Goal: Information Seeking & Learning: Check status

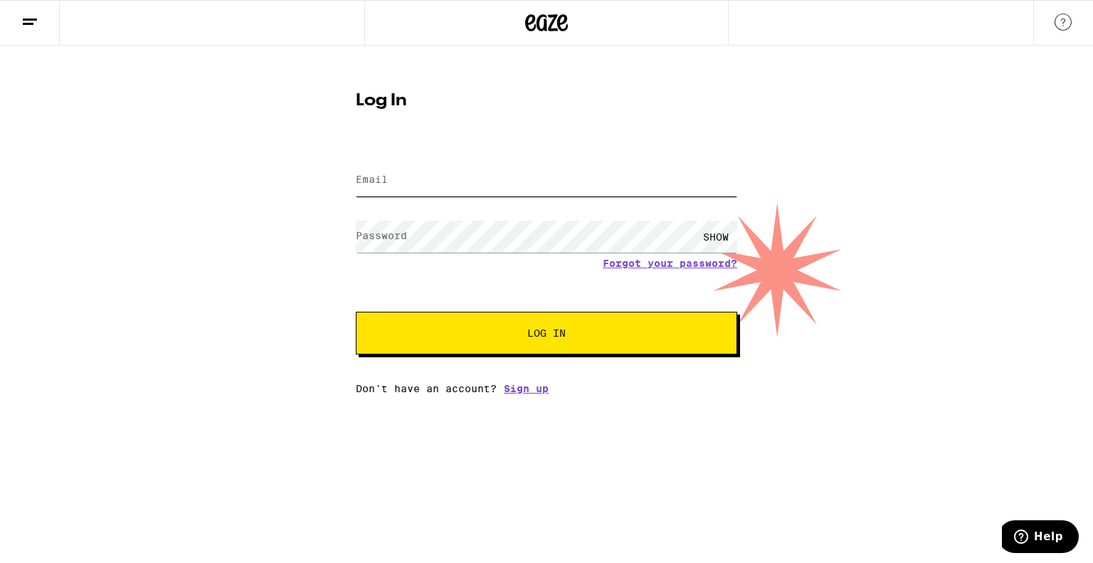
click at [610, 191] on input "Email" at bounding box center [546, 180] width 381 height 32
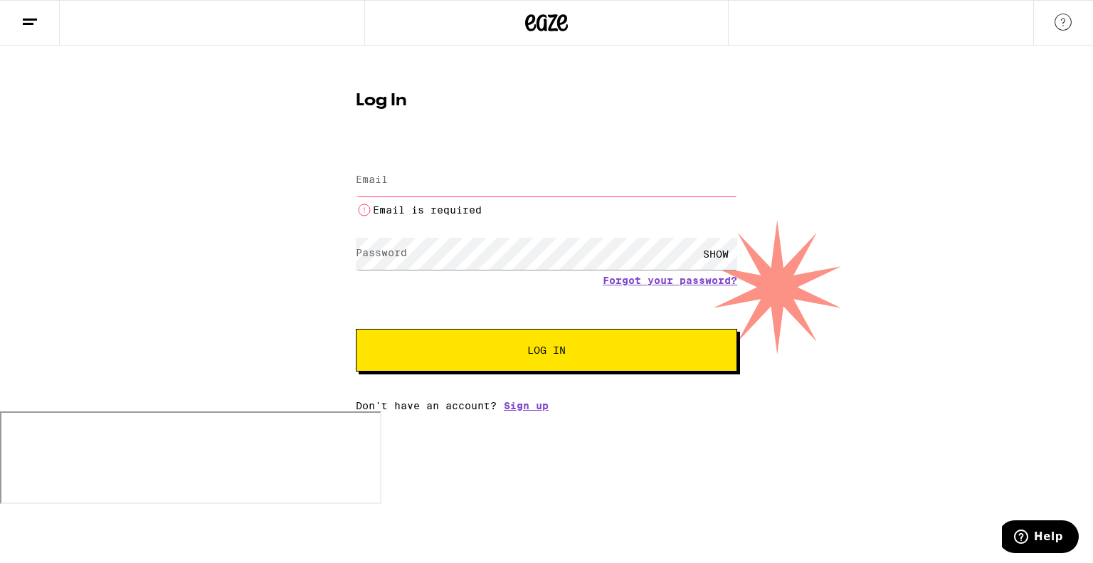
type input "[EMAIL_ADDRESS][DOMAIN_NAME]"
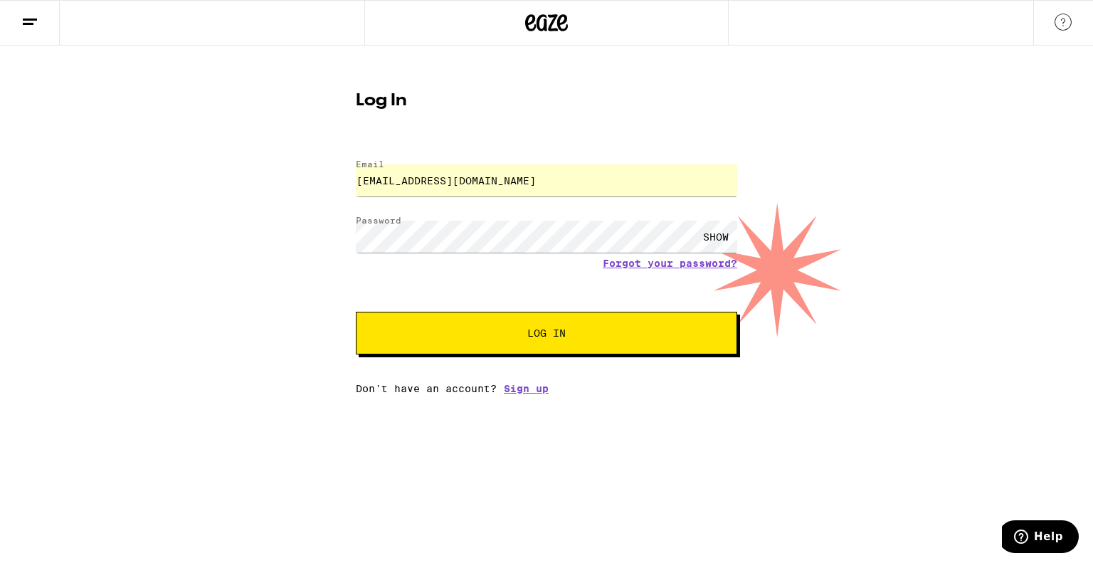
click at [464, 348] on button "Log In" at bounding box center [546, 333] width 381 height 43
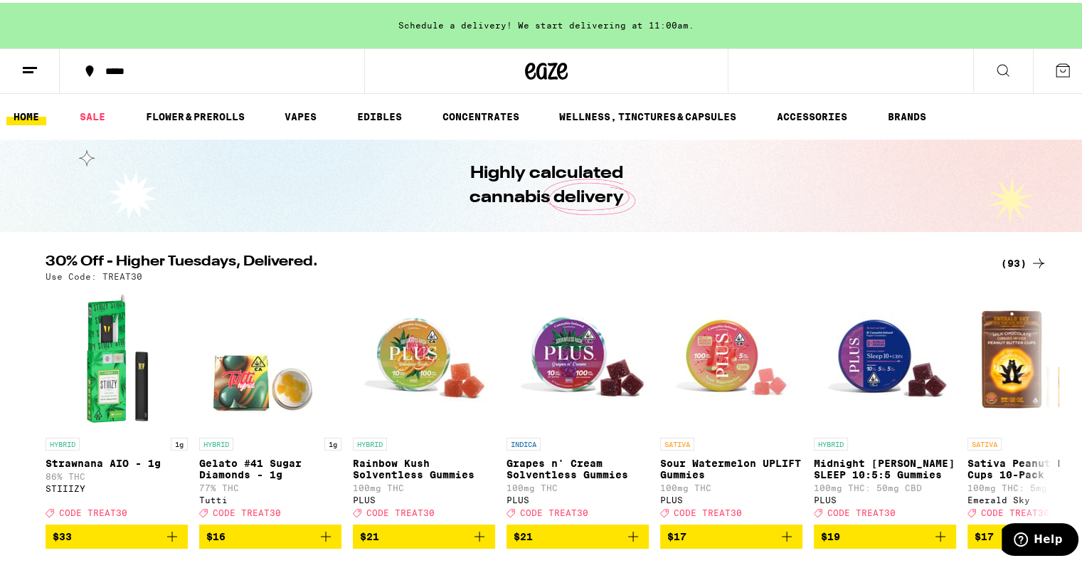
click at [1059, 70] on icon at bounding box center [1062, 67] width 17 height 17
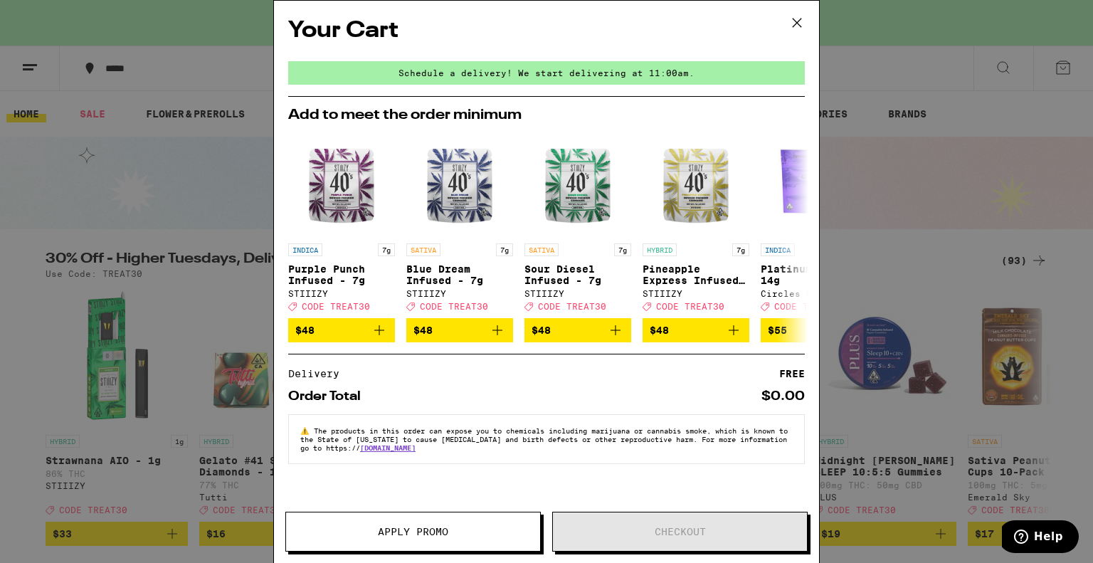
click at [798, 19] on icon at bounding box center [796, 22] width 21 height 21
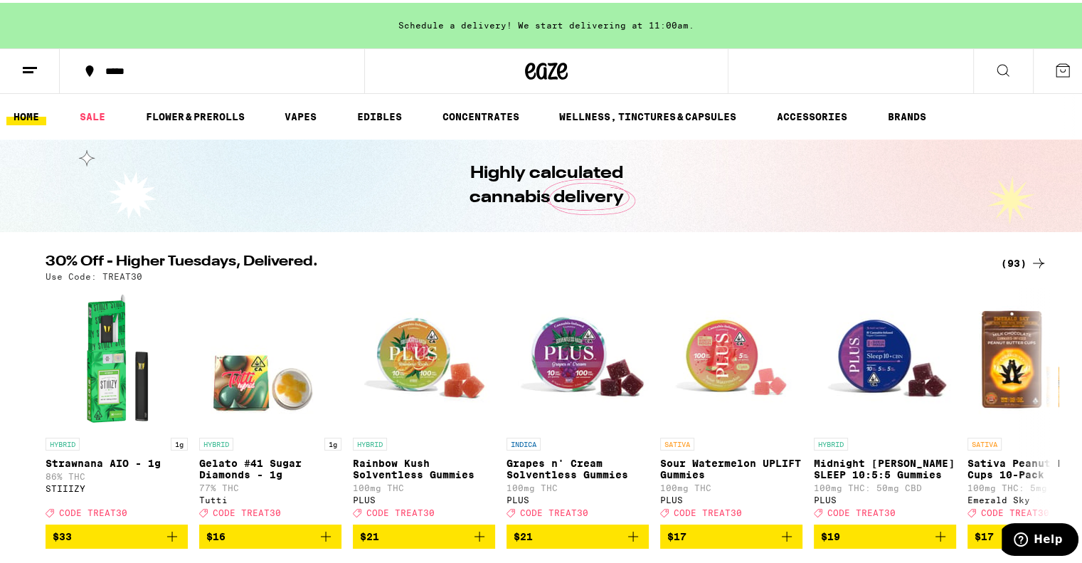
click at [21, 65] on icon at bounding box center [29, 67] width 17 height 17
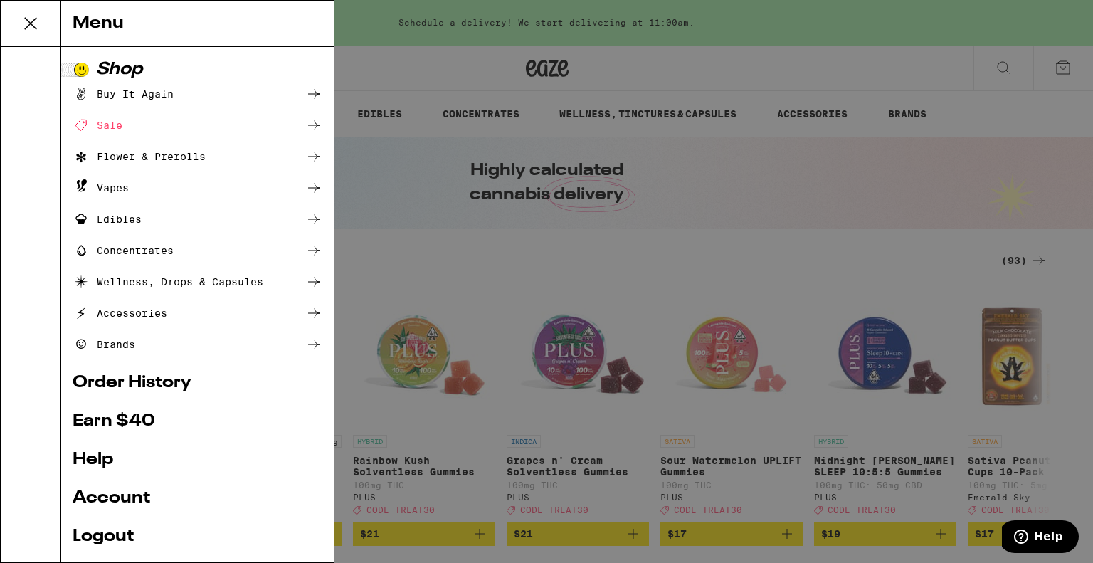
click at [103, 384] on link "Order History" at bounding box center [198, 382] width 250 height 17
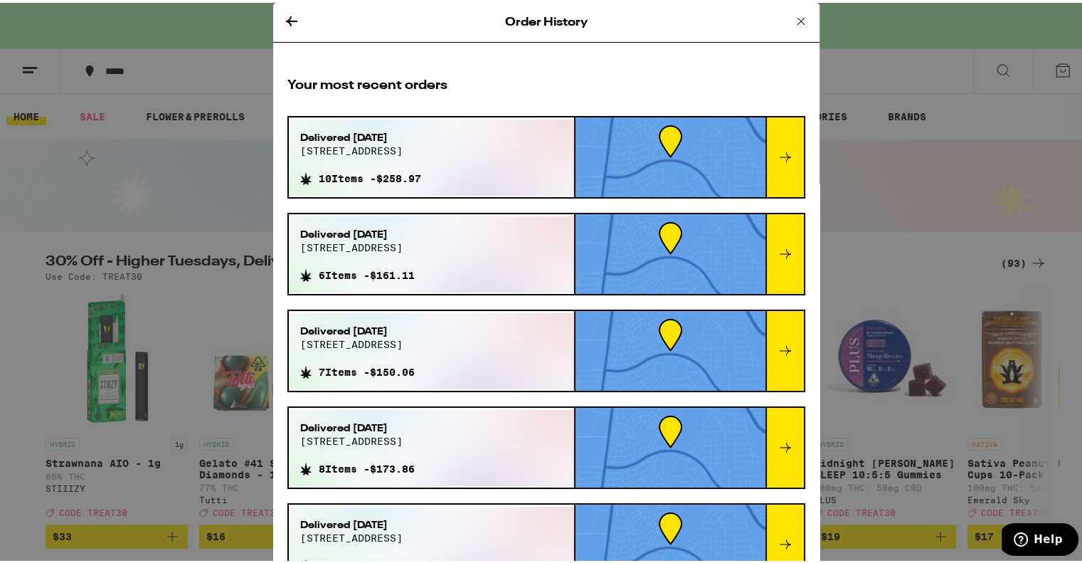
click at [443, 149] on div "Delivered [DATE] [STREET_ADDRESS] 10 Items - $258.97" at bounding box center [431, 155] width 285 height 76
click at [777, 157] on icon at bounding box center [785, 154] width 17 height 17
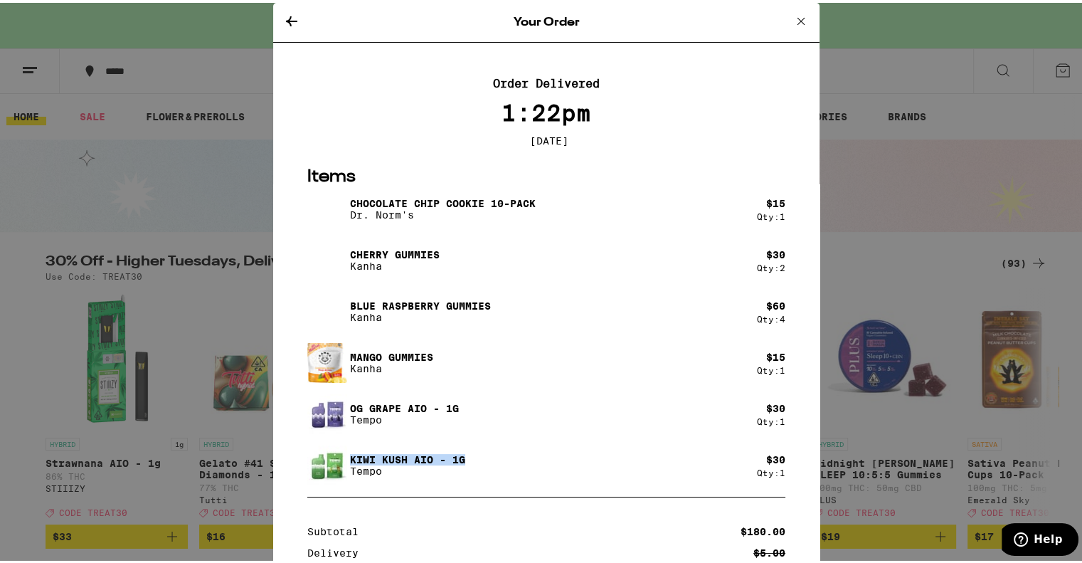
drag, startPoint x: 458, startPoint y: 457, endPoint x: 348, endPoint y: 460, distance: 110.3
click at [350, 460] on p "Kiwi Kush AIO - 1g" at bounding box center [407, 456] width 115 height 11
copy p "Kiwi Kush AIO - 1g"
drag, startPoint x: 458, startPoint y: 407, endPoint x: 344, endPoint y: 411, distance: 113.9
click at [344, 411] on div "OG Grape AIO - 1g Tempo" at bounding box center [532, 411] width 450 height 40
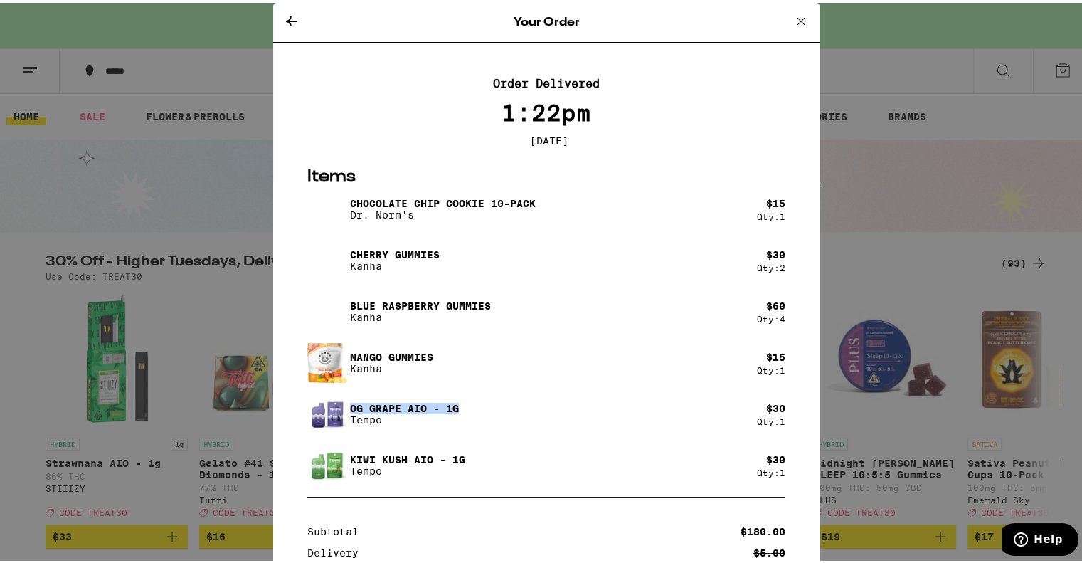
copy p "OG Grape AIO - 1g"
drag, startPoint x: 410, startPoint y: 221, endPoint x: 347, endPoint y: 221, distance: 63.3
click at [350, 218] on p "Dr. Norm's" at bounding box center [443, 211] width 186 height 11
copy p "Dr. Norm's"
click at [541, 201] on div "Chocolate Chip Cookie 10-Pack Dr. Norm's" at bounding box center [532, 206] width 450 height 40
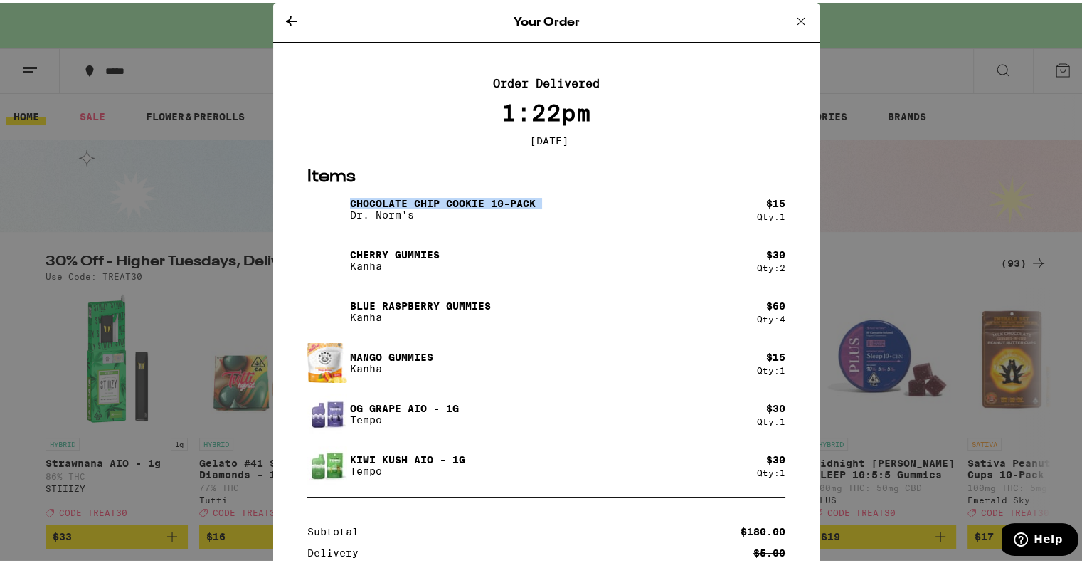
drag, startPoint x: 541, startPoint y: 201, endPoint x: 399, endPoint y: 204, distance: 142.3
click at [387, 206] on div "Chocolate Chip Cookie 10-Pack Dr. Norm's" at bounding box center [532, 206] width 450 height 40
copy p "Chocolate Chip Cookie 10-Pack"
